Goal: Task Accomplishment & Management: Manage account settings

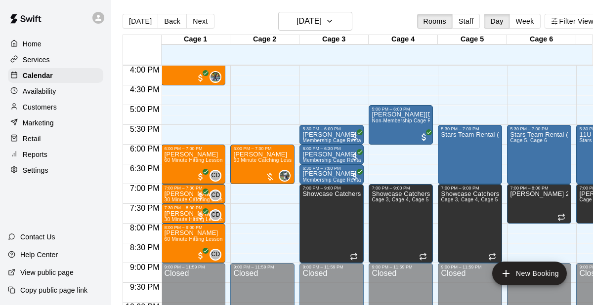
scroll to position [631, 0]
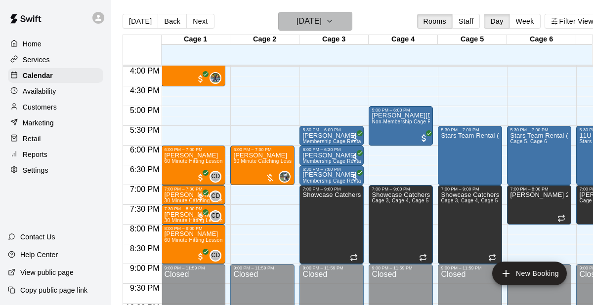
click at [322, 27] on h6 "[DATE]" at bounding box center [308, 21] width 25 height 14
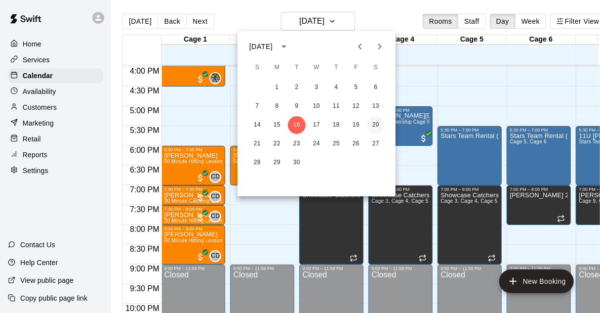
click at [377, 120] on button "20" at bounding box center [376, 125] width 18 height 18
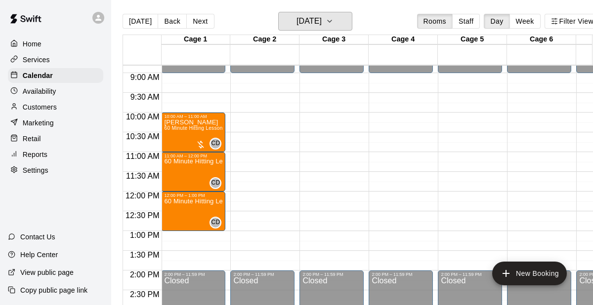
scroll to position [348, 0]
click at [140, 23] on button "[DATE]" at bounding box center [140, 21] width 36 height 15
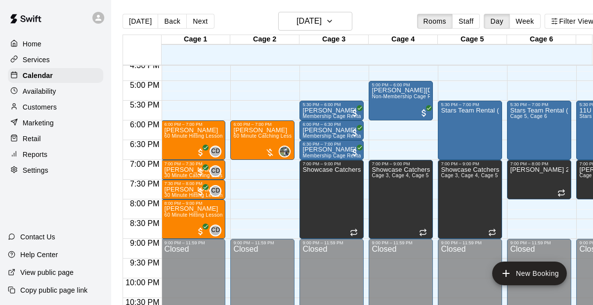
scroll to position [656, 0]
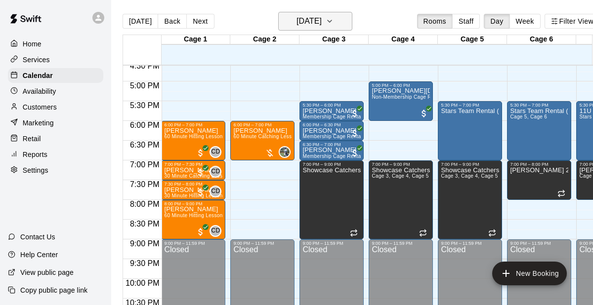
click at [341, 23] on button "[DATE]" at bounding box center [315, 21] width 74 height 19
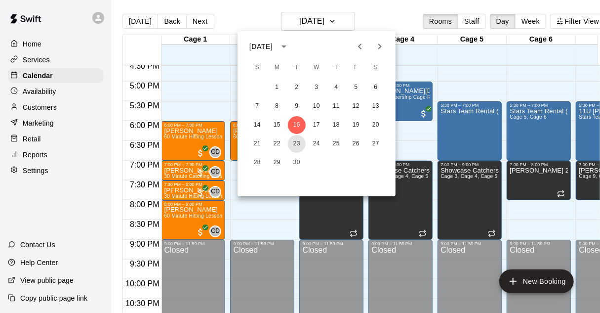
click at [300, 147] on button "23" at bounding box center [297, 144] width 18 height 18
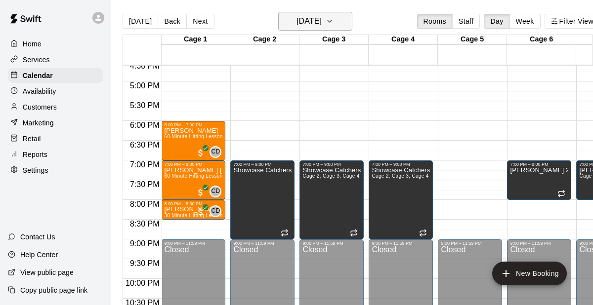
click at [322, 24] on h6 "[DATE]" at bounding box center [308, 21] width 25 height 14
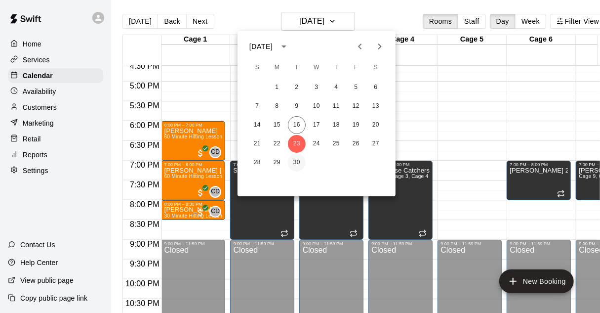
click at [299, 164] on button "30" at bounding box center [297, 163] width 18 height 18
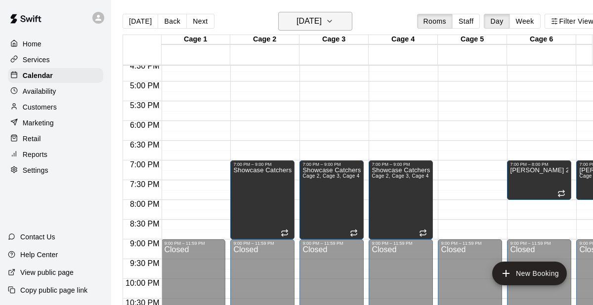
click at [322, 25] on h6 "[DATE]" at bounding box center [308, 21] width 25 height 14
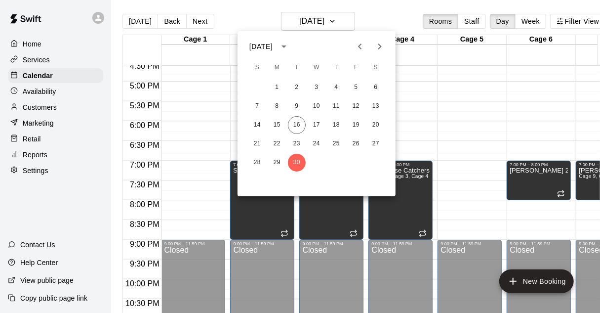
click at [376, 48] on icon "Next month" at bounding box center [380, 47] width 12 height 12
click at [298, 103] on button "7" at bounding box center [297, 106] width 18 height 18
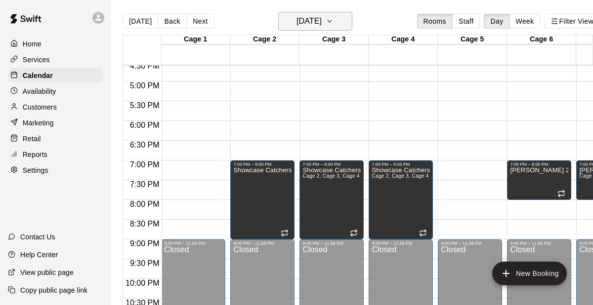
click at [306, 29] on button "[DATE]" at bounding box center [315, 21] width 74 height 19
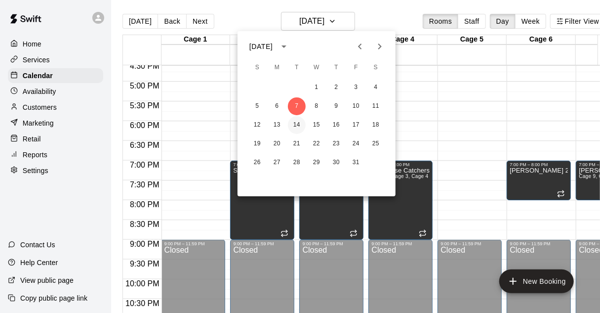
click at [292, 122] on button "14" at bounding box center [297, 125] width 18 height 18
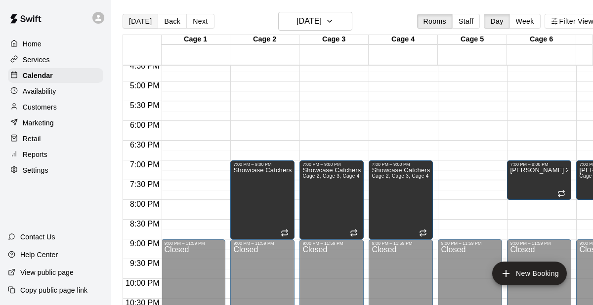
click at [146, 20] on button "[DATE]" at bounding box center [140, 21] width 36 height 15
